Goal: Information Seeking & Learning: Stay updated

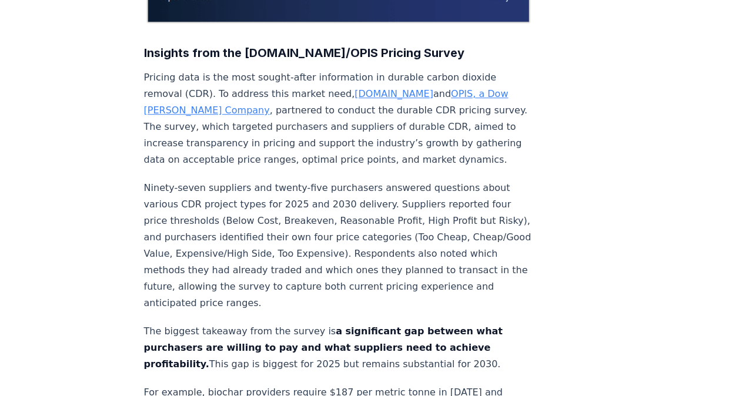
scroll to position [471, 0]
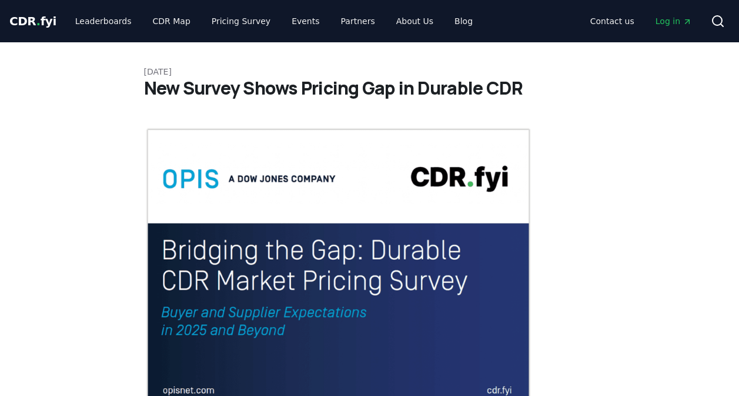
scroll to position [529, 0]
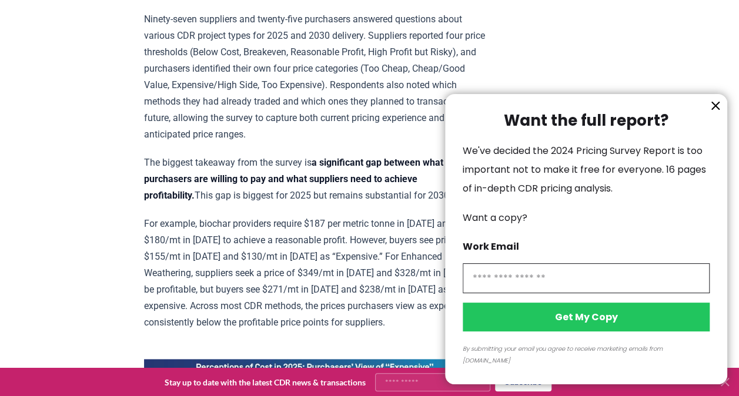
click at [305, 269] on div at bounding box center [369, 198] width 739 height 396
